Goal: Information Seeking & Learning: Check status

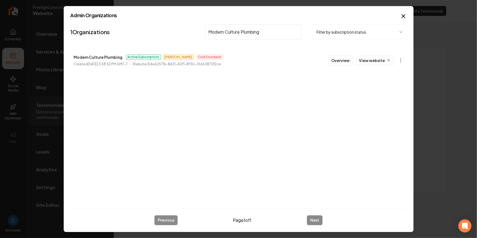
click at [254, 28] on input "Modern Culture Plumbing" at bounding box center [253, 31] width 97 height 15
click at [376, 62] on link "View website" at bounding box center [375, 60] width 37 height 9
click at [246, 27] on input "Modern Culture Plumbing" at bounding box center [253, 31] width 97 height 15
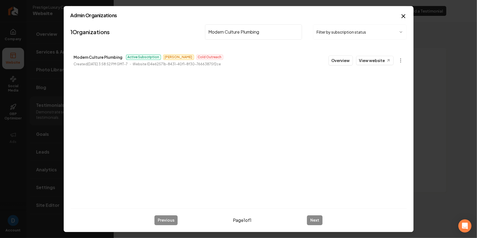
click at [246, 27] on input "Modern Culture Plumbing" at bounding box center [253, 31] width 97 height 15
paste input "Sasquatch Light"
type input "Sasquatch Lighting"
click at [401, 60] on body "Company Website Social Media GBP Optimizer Ads Account Prestige Luxury Cleaning…" at bounding box center [238, 119] width 477 height 238
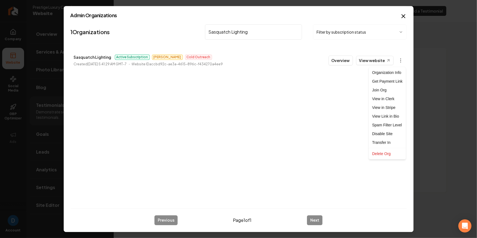
click at [219, 29] on div at bounding box center [238, 119] width 477 height 238
click at [219, 29] on body "Company Website Social Media GBP Optimizer Ads Account Prestige Luxury Cleaning…" at bounding box center [238, 119] width 477 height 238
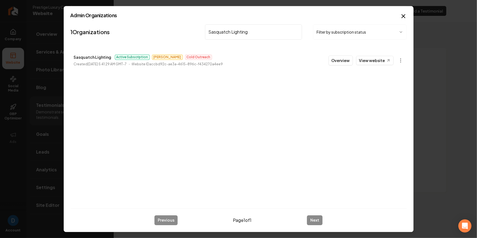
click at [219, 29] on input "Sasquatch Lighting" at bounding box center [253, 31] width 97 height 15
click at [234, 31] on input "Sasquatch Lighting" at bounding box center [253, 31] width 97 height 15
click at [382, 60] on link "View website" at bounding box center [375, 60] width 37 height 9
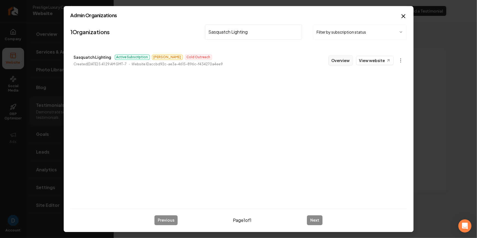
click at [331, 61] on button "Overview" at bounding box center [341, 61] width 24 height 10
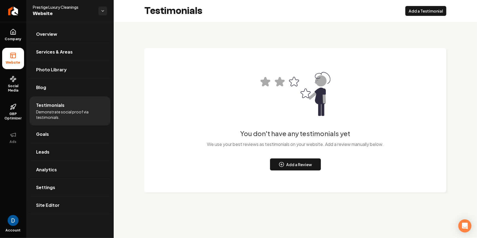
click at [348, 60] on div "You don't have any testimonials yet We use your best reviews as testimonials on…" at bounding box center [295, 115] width 280 height 112
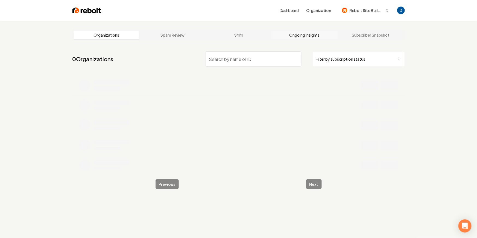
click at [299, 33] on link "Ongoing Insights" at bounding box center [305, 35] width 66 height 9
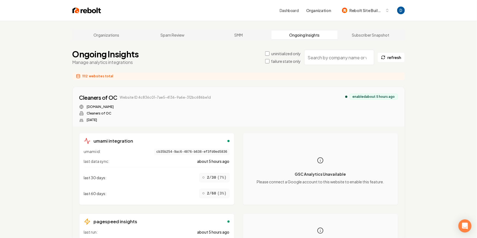
click at [371, 57] on input "search" at bounding box center [340, 57] width 70 height 15
paste input "Sasquatch Lighting"
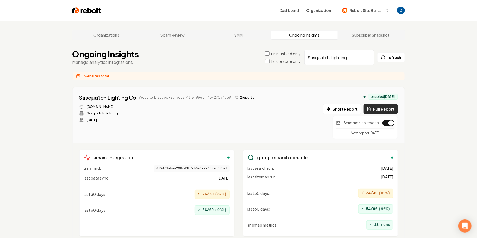
type input "Sasquatch Lighting"
click at [377, 106] on button "Full Report" at bounding box center [381, 109] width 34 height 10
click at [247, 97] on button "3 report s" at bounding box center [244, 97] width 23 height 7
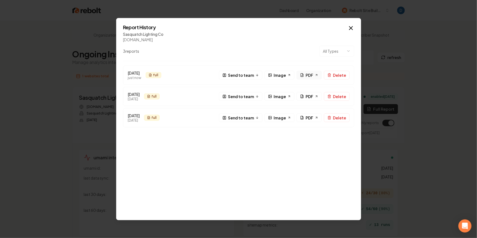
click at [311, 73] on span "PDF" at bounding box center [310, 75] width 8 height 6
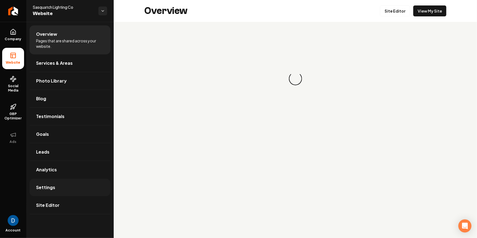
click at [54, 184] on link "Settings" at bounding box center [70, 188] width 81 height 18
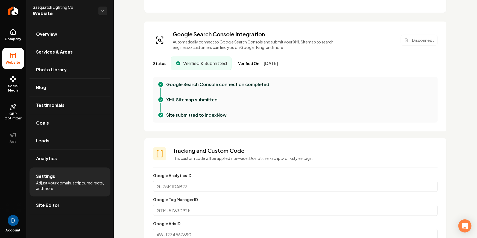
scroll to position [124, 0]
